Goal: Task Accomplishment & Management: Use online tool/utility

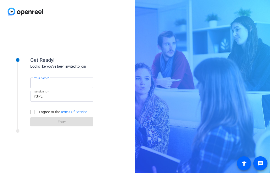
click at [76, 83] on input "Your name" at bounding box center [61, 83] width 55 height 6
type input "[PERSON_NAME]"
click at [45, 112] on label "I agree to the Terms Of Service" at bounding box center [63, 111] width 50 height 5
click at [38, 112] on input "I agree to the Terms Of Service" at bounding box center [33, 112] width 10 height 10
checkbox input "true"
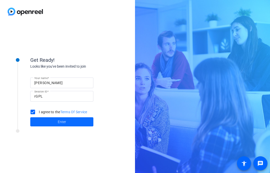
click at [49, 123] on span at bounding box center [61, 122] width 63 height 12
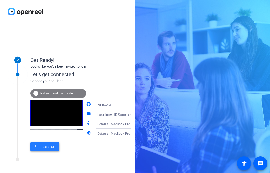
click at [48, 143] on span at bounding box center [44, 146] width 29 height 12
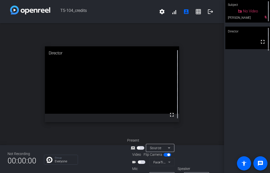
scroll to position [13, 0]
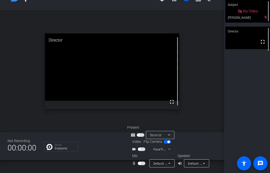
click at [140, 164] on span "button" at bounding box center [139, 163] width 3 height 3
click at [162, 161] on span "Default - MacBook Pro Microphone (Built-in)" at bounding box center [186, 163] width 65 height 4
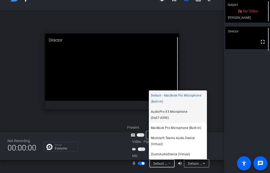
click at [166, 120] on span "AudioPro X5 Microphone (0a67:d090)" at bounding box center [178, 114] width 54 height 12
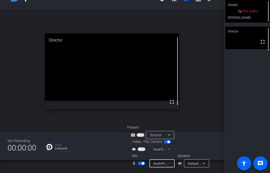
click at [142, 164] on span "button" at bounding box center [143, 163] width 3 height 3
click at [142, 164] on span "button" at bounding box center [142, 163] width 8 height 4
click at [141, 151] on mat-slide-toggle at bounding box center [142, 148] width 9 height 5
click at [141, 147] on span "button" at bounding box center [142, 149] width 8 height 4
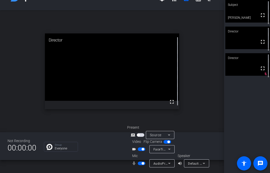
click at [196, 163] on span "Default - MacBook Pro Speakers (Built-in)" at bounding box center [218, 163] width 61 height 4
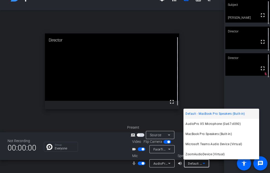
click at [95, 145] on div at bounding box center [135, 86] width 270 height 173
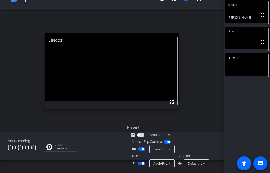
scroll to position [0, 0]
